Goal: Information Seeking & Learning: Learn about a topic

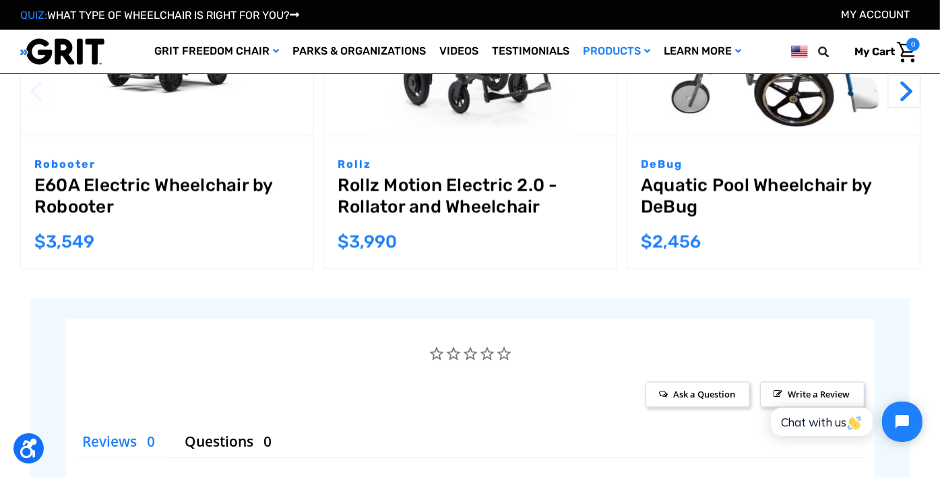
scroll to position [2223, 0]
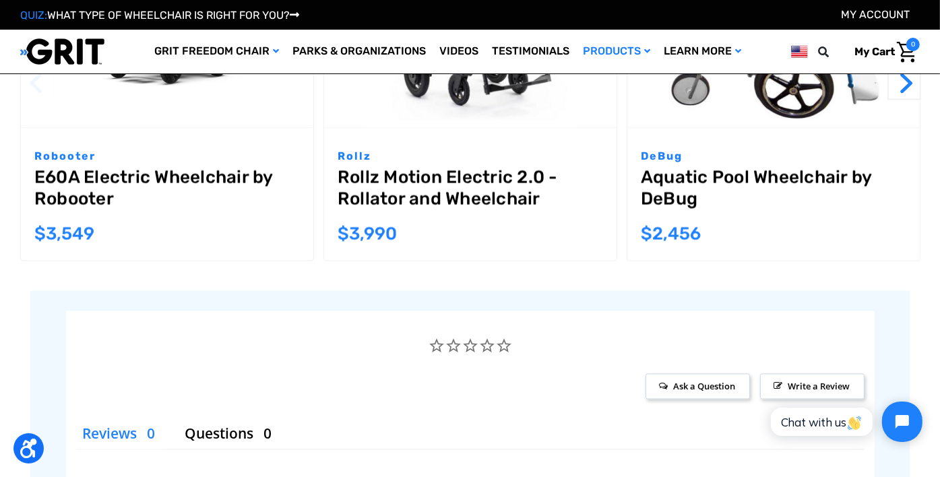
click at [696, 183] on link "Aquatic Pool Wheelchair by DeBug" at bounding box center [773, 191] width 265 height 49
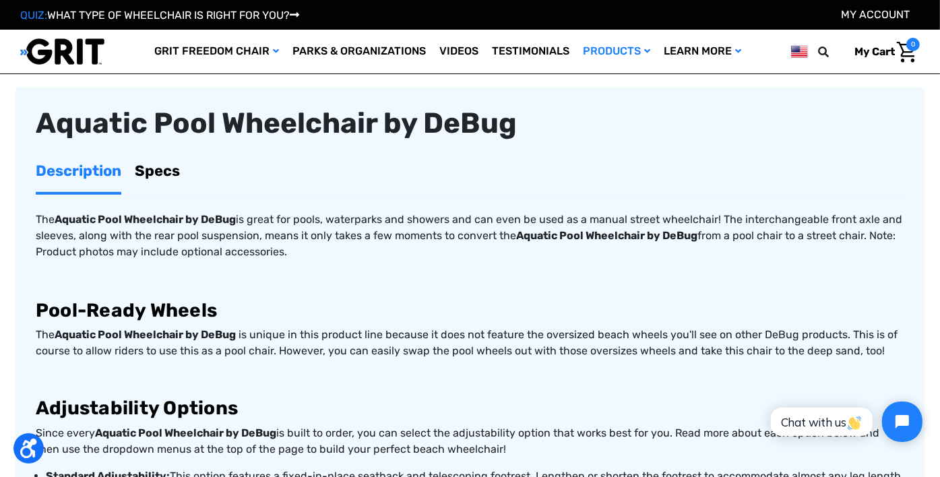
scroll to position [741, 0]
